Goal: Navigation & Orientation: Find specific page/section

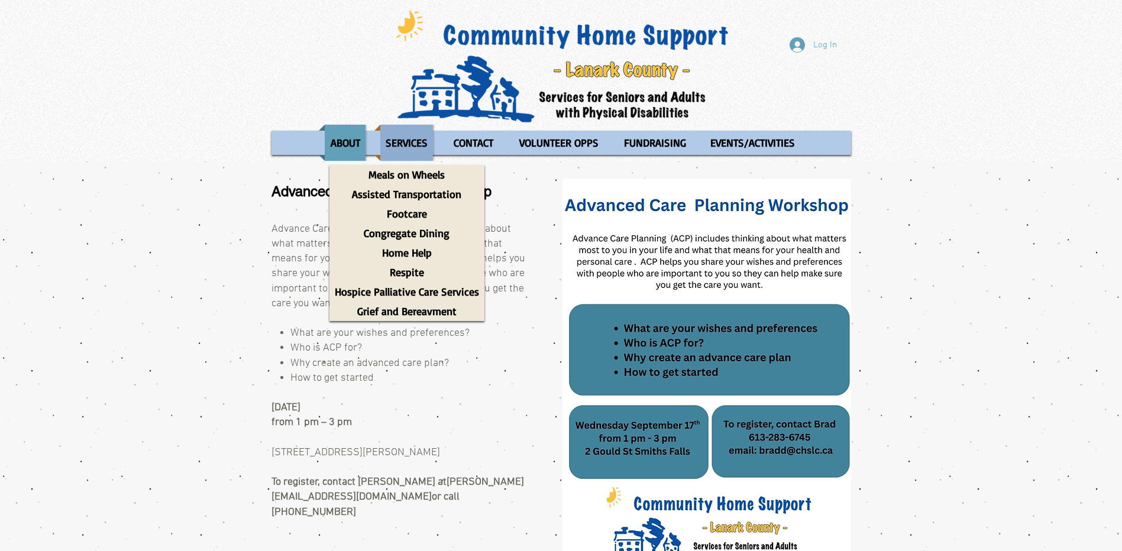
click at [416, 134] on p "SERVICES" at bounding box center [406, 143] width 53 height 36
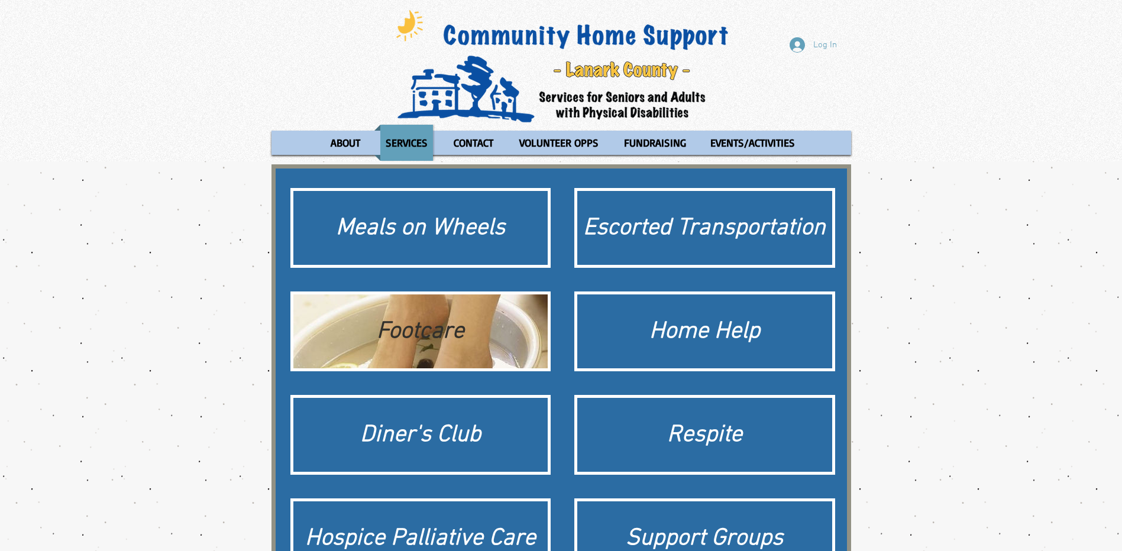
click at [426, 332] on div "Footcare" at bounding box center [420, 331] width 243 height 33
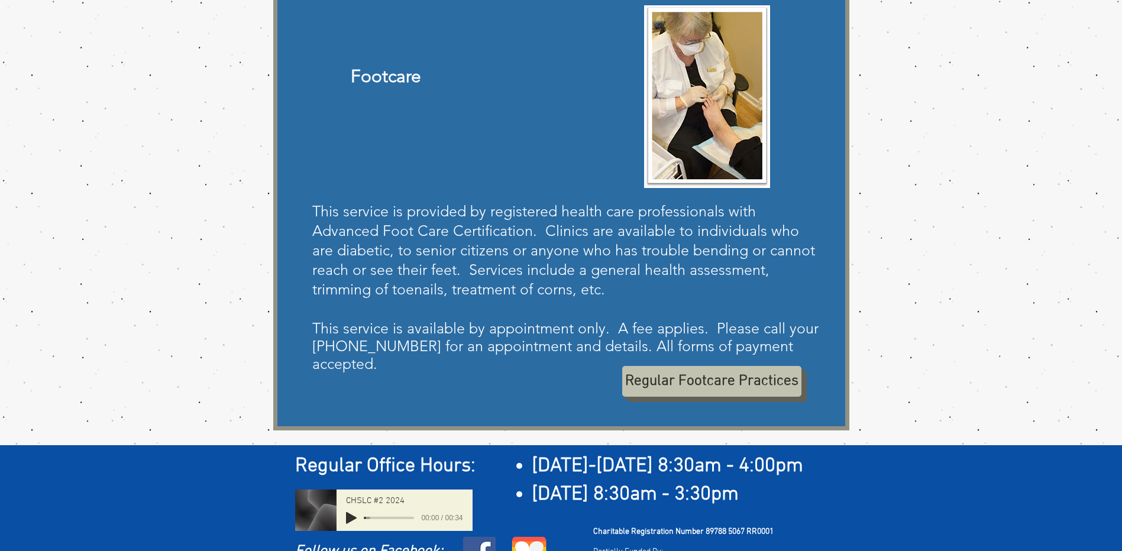
scroll to position [206, 0]
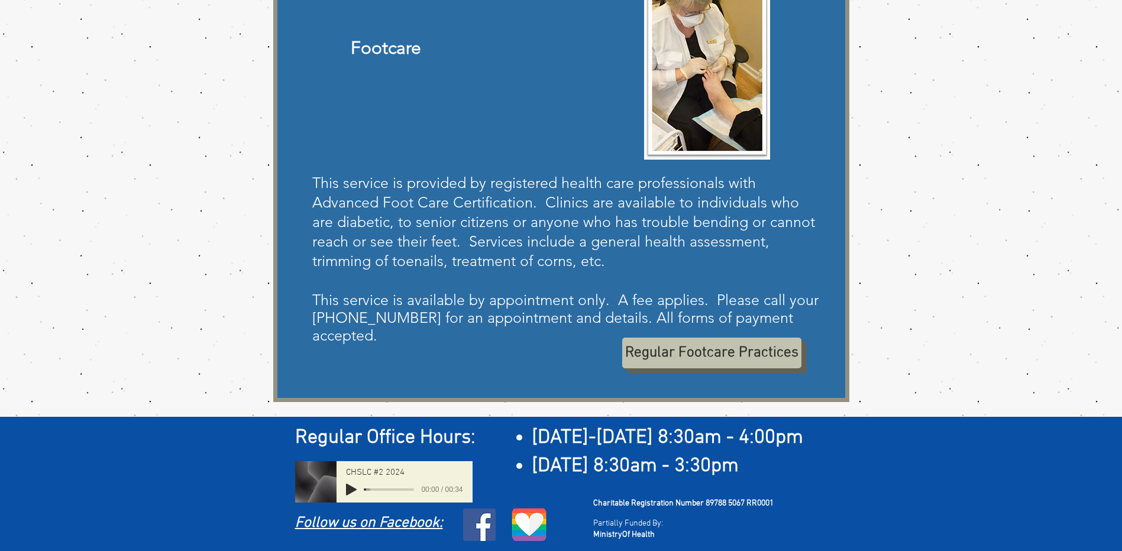
click at [1070, 278] on div "main content" at bounding box center [561, 179] width 1122 height 447
